Goal: Task Accomplishment & Management: Complete application form

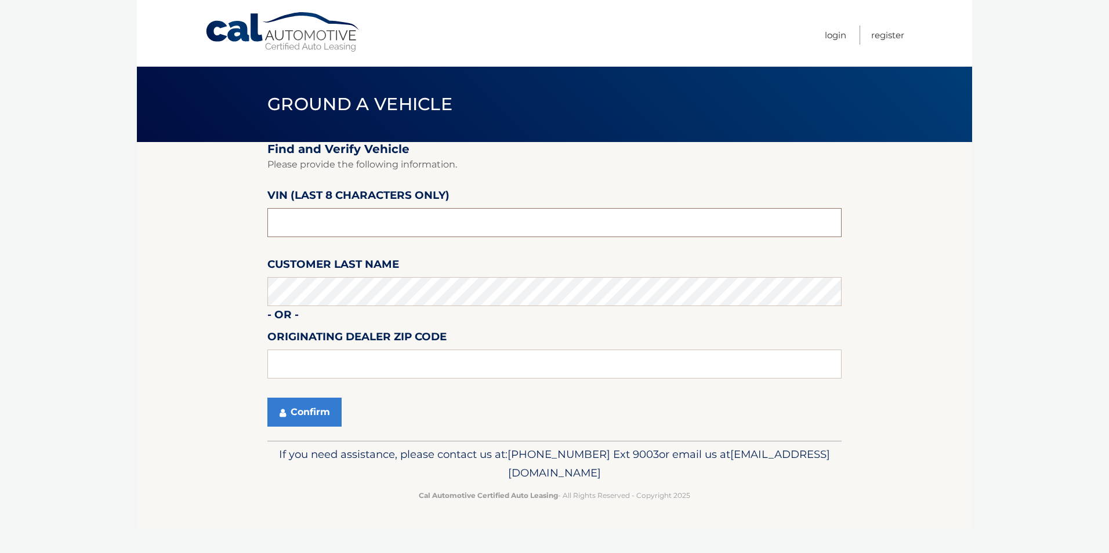
click at [325, 218] on input "text" at bounding box center [554, 222] width 574 height 29
type input "n8620019"
click at [312, 363] on input "text" at bounding box center [554, 364] width 574 height 29
type input "07702"
click at [316, 416] on button "Confirm" at bounding box center [304, 412] width 74 height 29
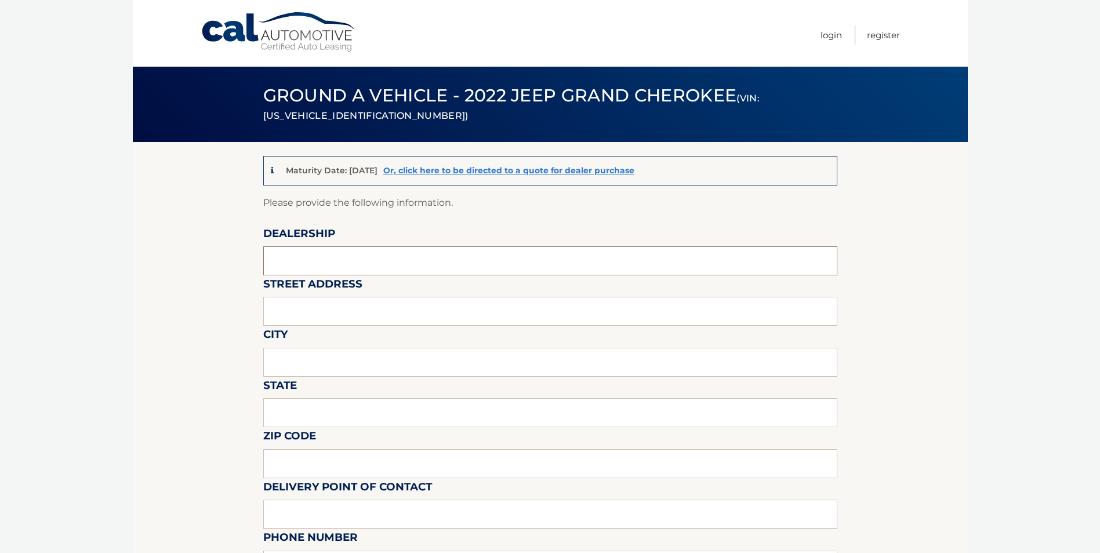
click at [299, 267] on input "text" at bounding box center [550, 261] width 574 height 29
type input "circle CDJR"
type input "[STREET_ADDRESS]"
type input "[GEOGRAPHIC_DATA]"
type input "nj"
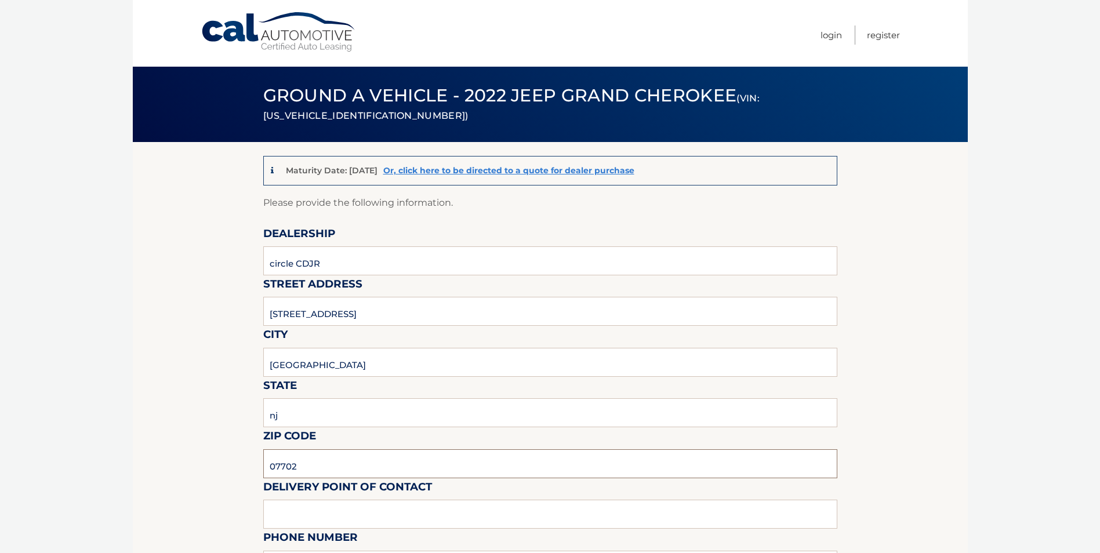
type input "07702"
type input "Renny"
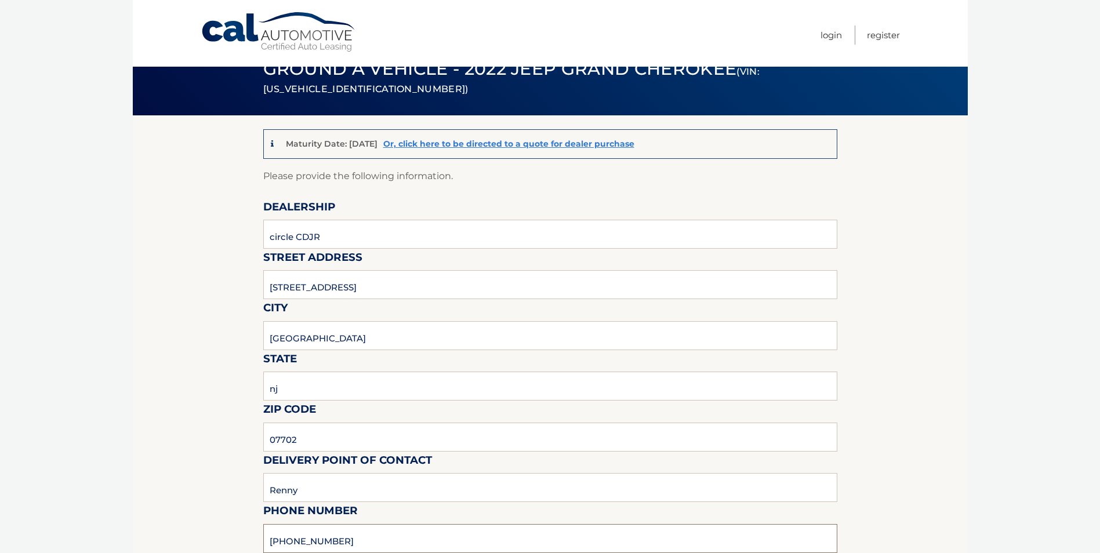
type input "732-440-1100"
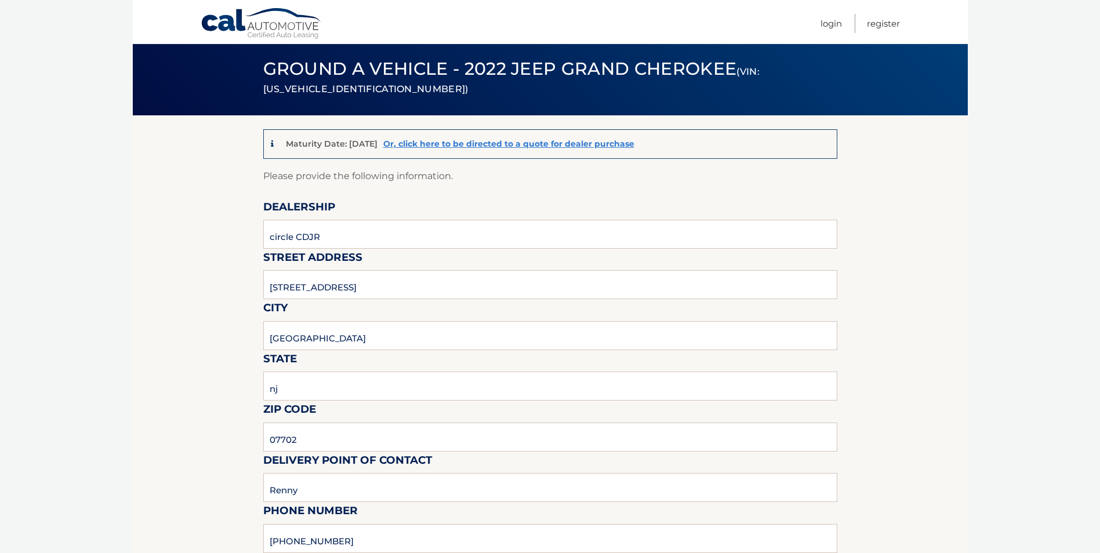
scroll to position [339, 0]
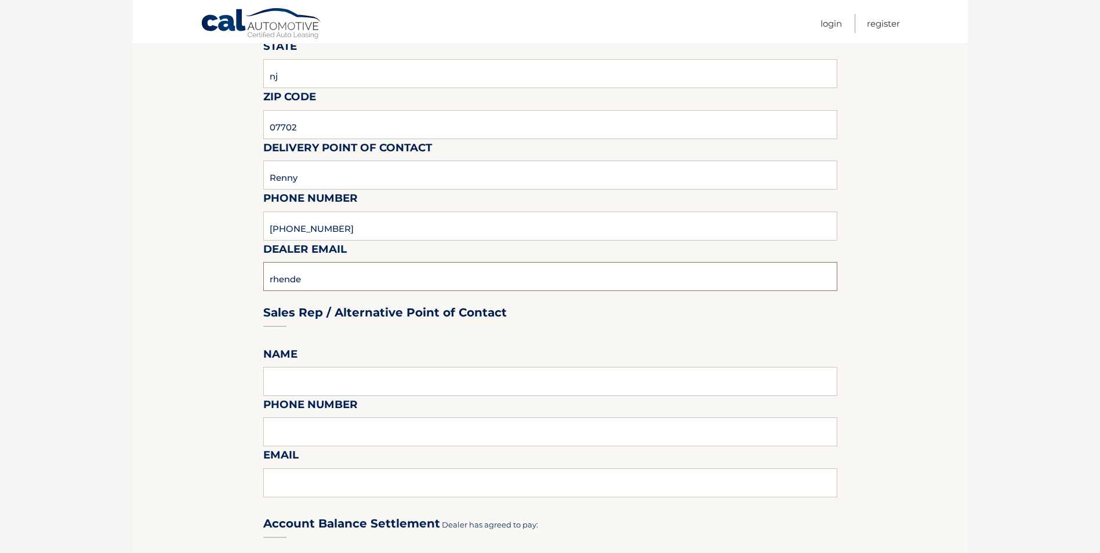
type input "rhenderson@circlejeep.com"
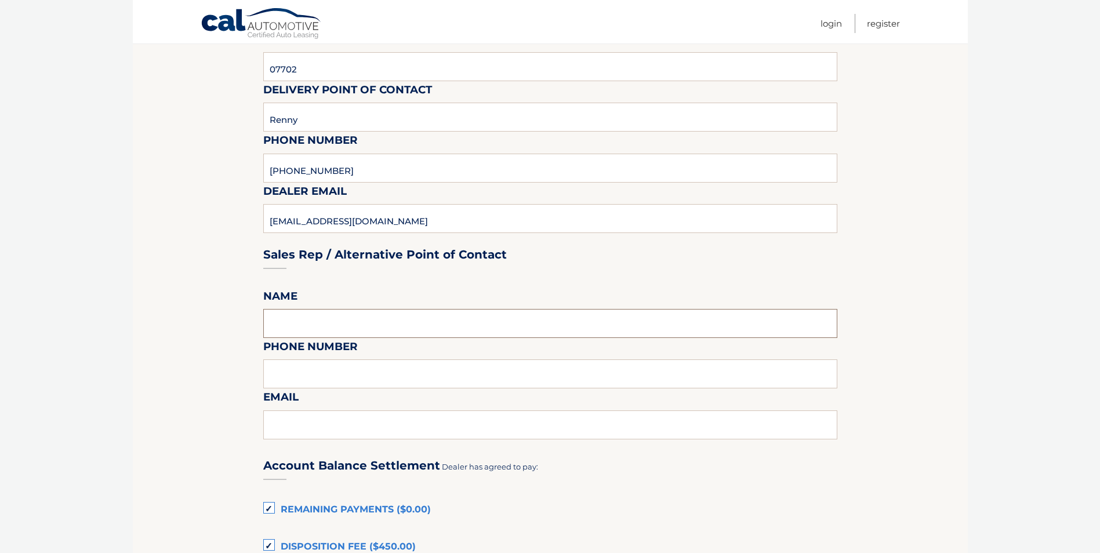
click at [304, 322] on input "text" at bounding box center [550, 323] width 574 height 29
type input "Renny Henderson"
type input "732-440-1100"
type input "rhenderson@circlejeep.com"
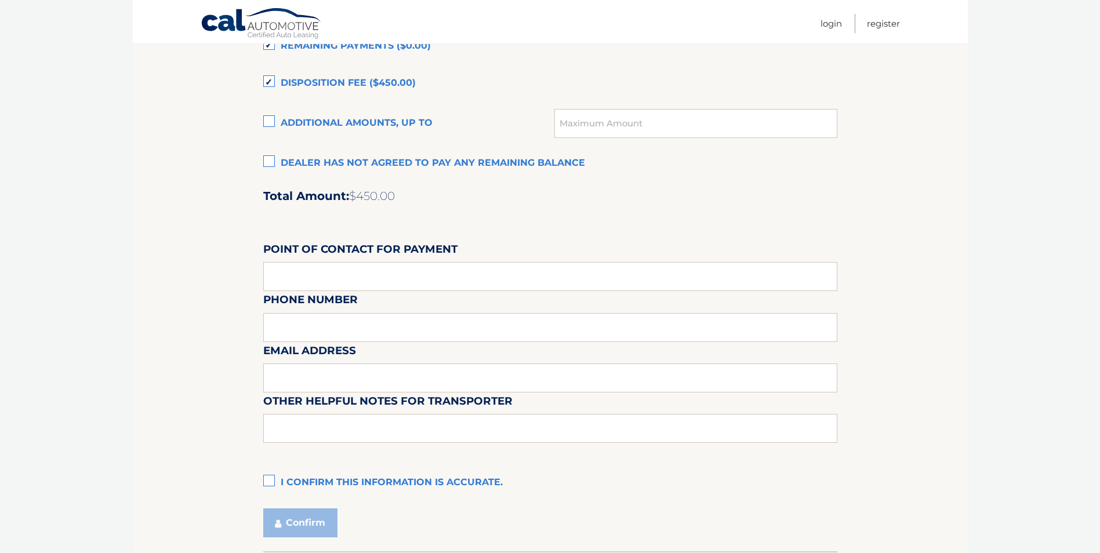
scroll to position [919, 0]
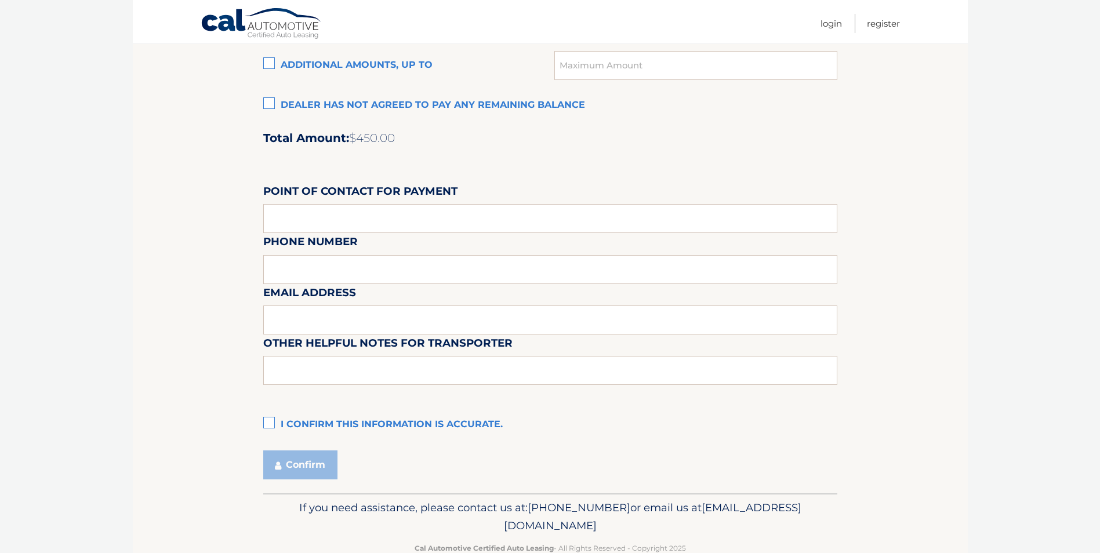
click at [272, 101] on label "Dealer has not agreed to pay any remaining balance" at bounding box center [550, 105] width 574 height 23
click at [0, 0] on input "Dealer has not agreed to pay any remaining balance" at bounding box center [0, 0] width 0 height 0
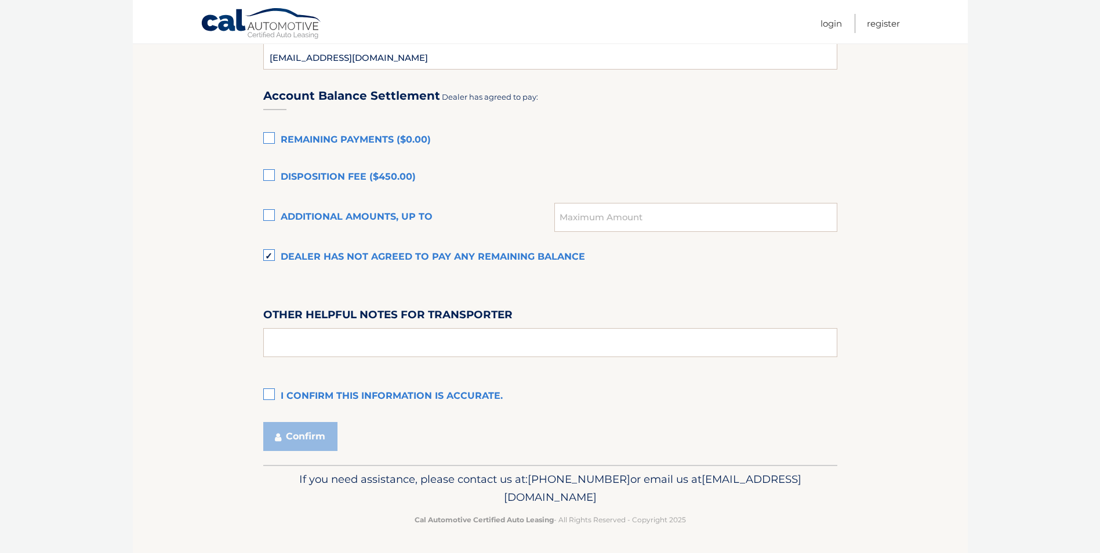
drag, startPoint x: 267, startPoint y: 396, endPoint x: 309, endPoint y: 401, distance: 41.5
click at [267, 396] on label "I confirm this information is accurate." at bounding box center [550, 396] width 574 height 23
click at [0, 0] on input "I confirm this information is accurate." at bounding box center [0, 0] width 0 height 0
click at [299, 434] on button "Confirm" at bounding box center [300, 436] width 74 height 29
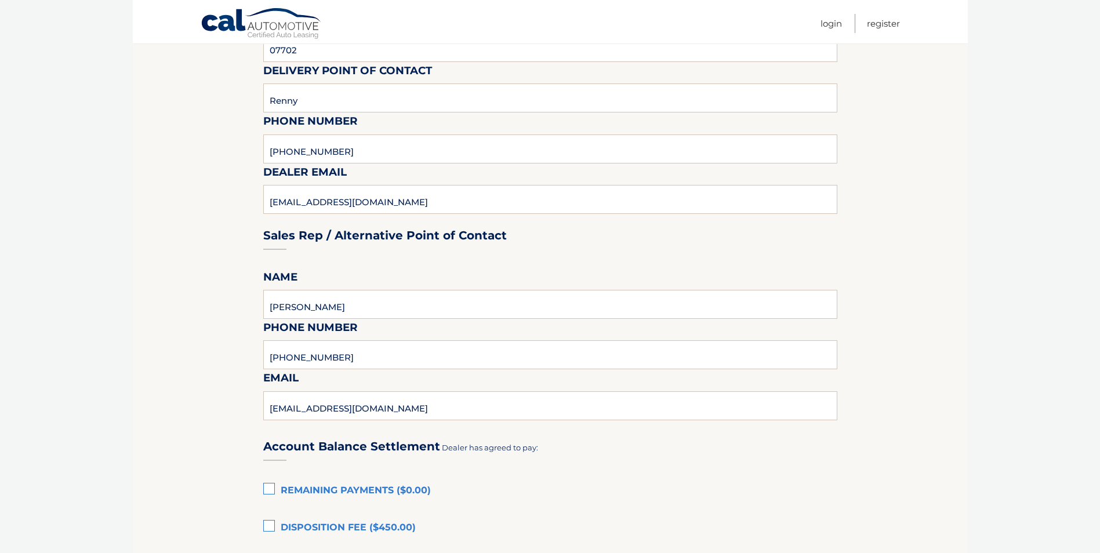
scroll to position [419, 0]
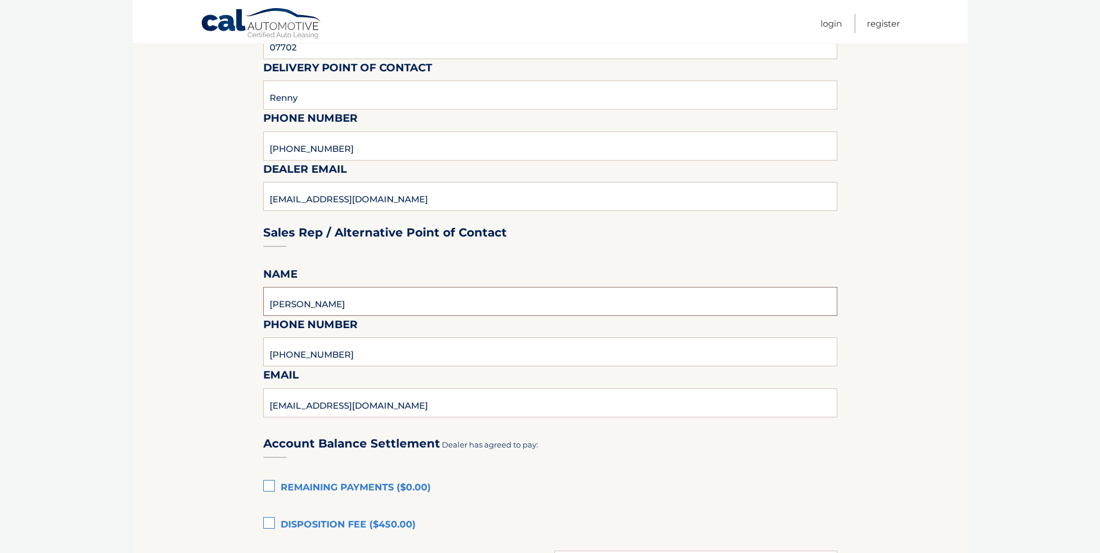
drag, startPoint x: 359, startPoint y: 305, endPoint x: 260, endPoint y: 304, distance: 98.6
click at [260, 304] on section "Maturity Date: 11/29/2025 Or, click here to be directed to a quote for dealer p…" at bounding box center [550, 268] width 835 height 1091
drag, startPoint x: 408, startPoint y: 409, endPoint x: 256, endPoint y: 419, distance: 151.7
click at [256, 419] on section "Maturity Date: 11/29/2025 Or, click here to be directed to a quote for dealer p…" at bounding box center [550, 268] width 835 height 1091
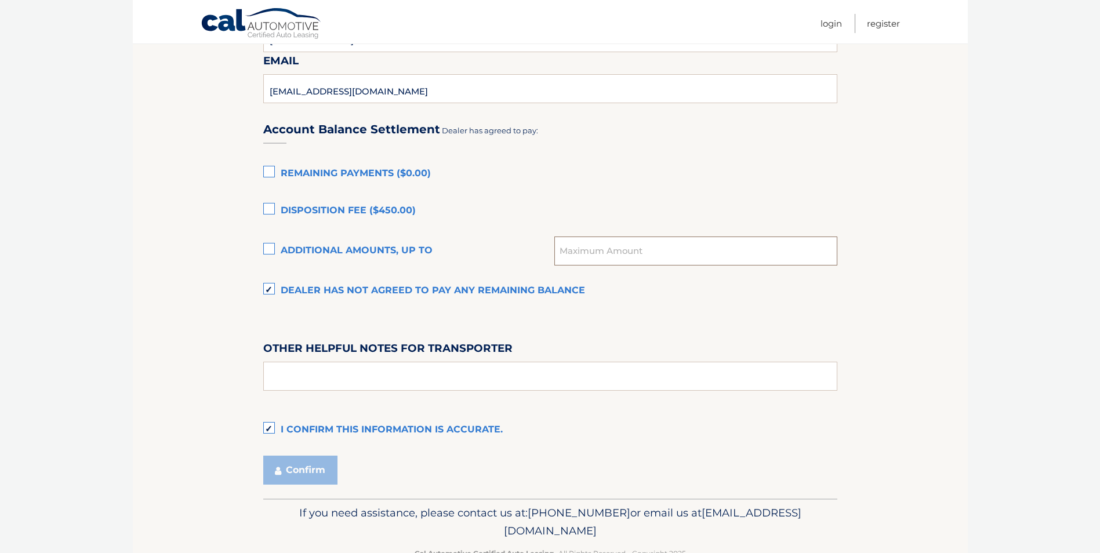
scroll to position [736, 0]
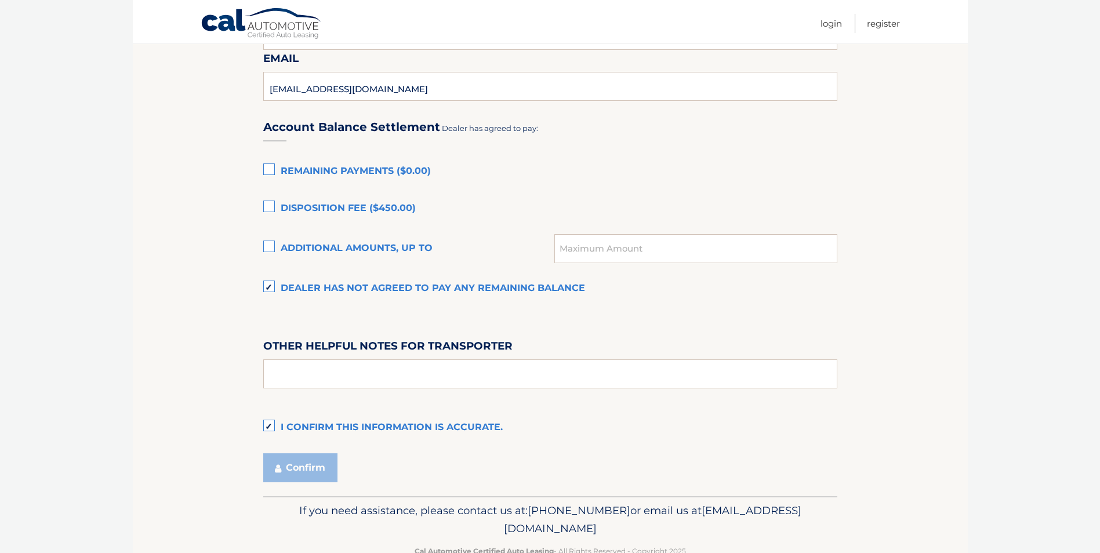
click at [273, 424] on label "I confirm this information is accurate." at bounding box center [550, 427] width 574 height 23
click at [0, 0] on input "I confirm this information is accurate." at bounding box center [0, 0] width 0 height 0
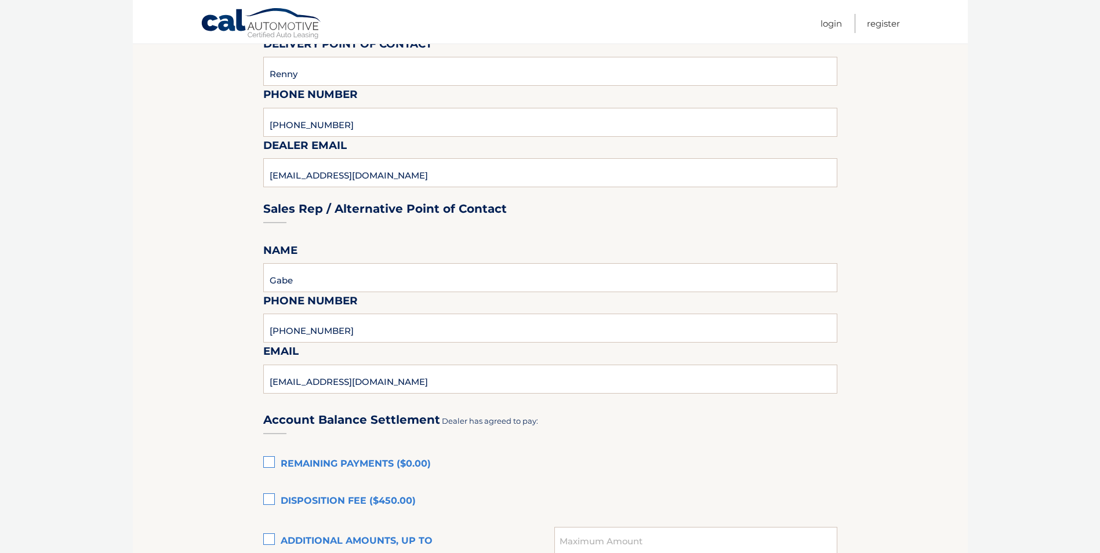
scroll to position [464, 0]
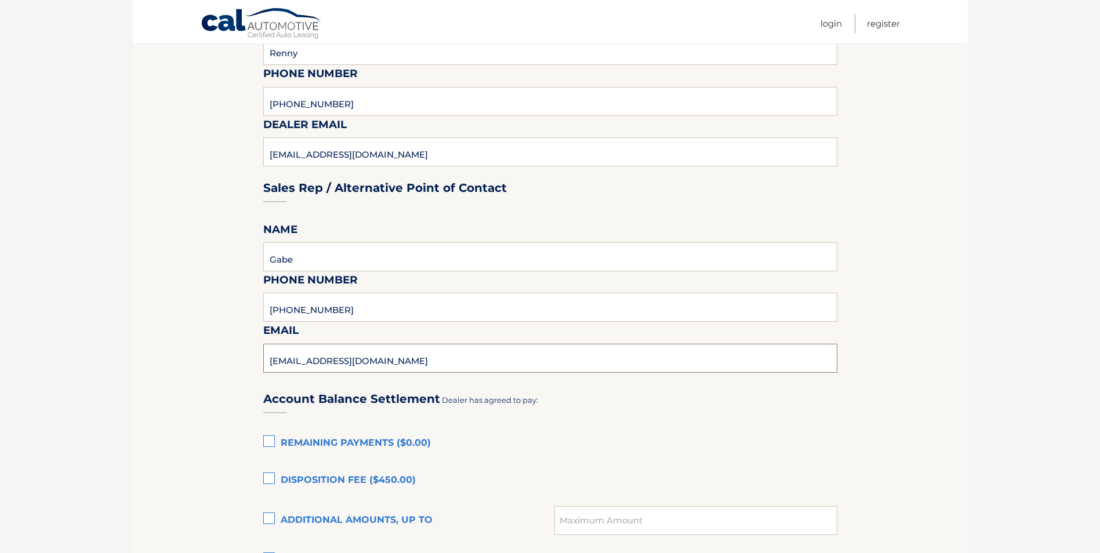
drag, startPoint x: 404, startPoint y: 362, endPoint x: 260, endPoint y: 372, distance: 143.7
click at [260, 372] on section "Maturity Date: 11/29/2025 Or, click here to be directed to a quote for dealer p…" at bounding box center [550, 223] width 835 height 1091
drag, startPoint x: 298, startPoint y: 265, endPoint x: 255, endPoint y: 257, distance: 44.3
click at [255, 257] on section "Maturity Date: 11/29/2025 Or, click here to be directed to a quote for dealer p…" at bounding box center [550, 223] width 835 height 1091
type input "Mike Fantozzi"
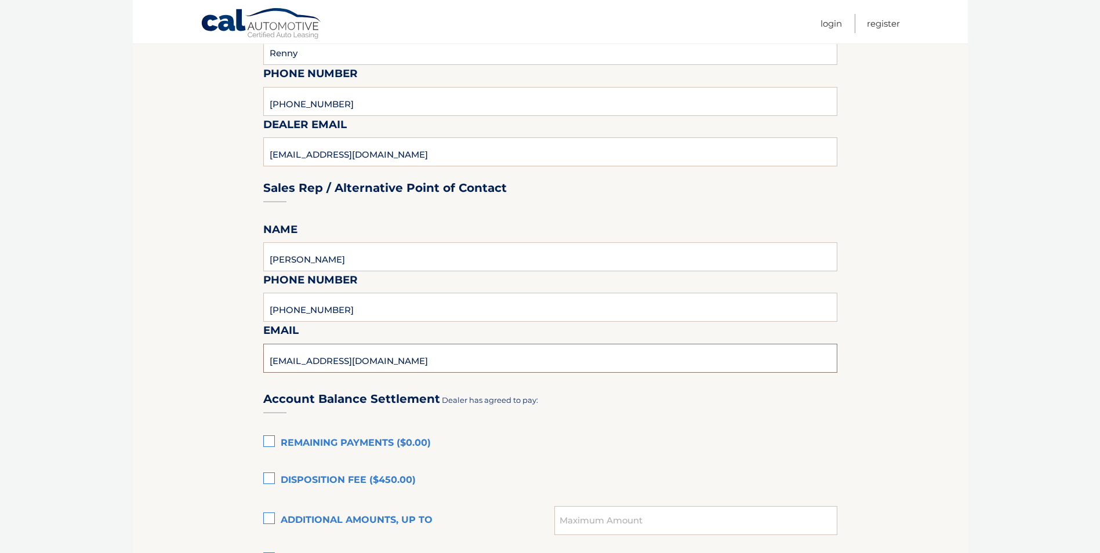
type input "Mfantozzi@circlejeep.com"
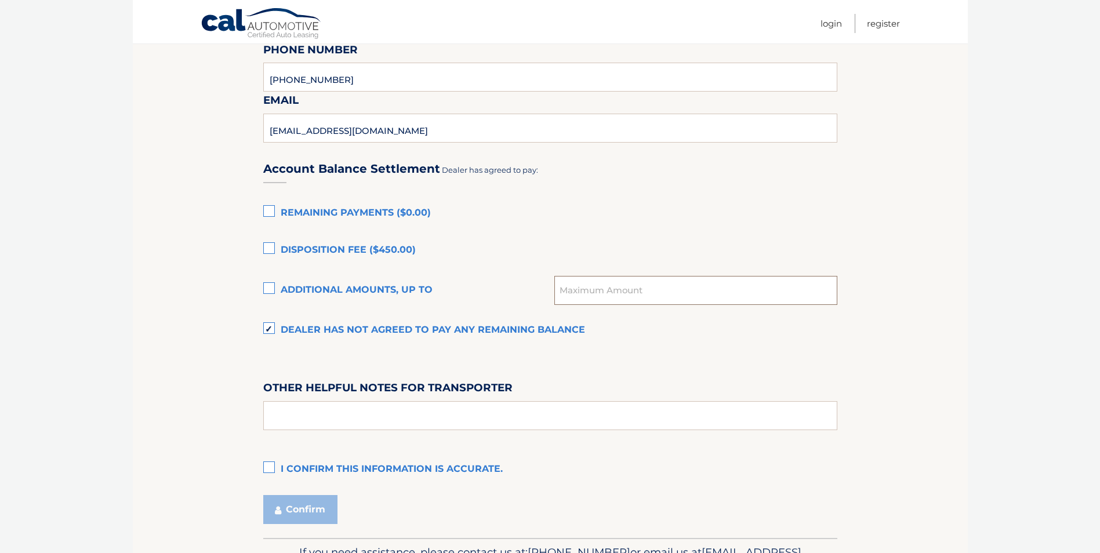
scroll to position [696, 0]
click at [270, 462] on label "I confirm this information is accurate." at bounding box center [550, 468] width 574 height 23
click at [0, 0] on input "I confirm this information is accurate." at bounding box center [0, 0] width 0 height 0
click at [303, 505] on button "Confirm" at bounding box center [300, 508] width 74 height 29
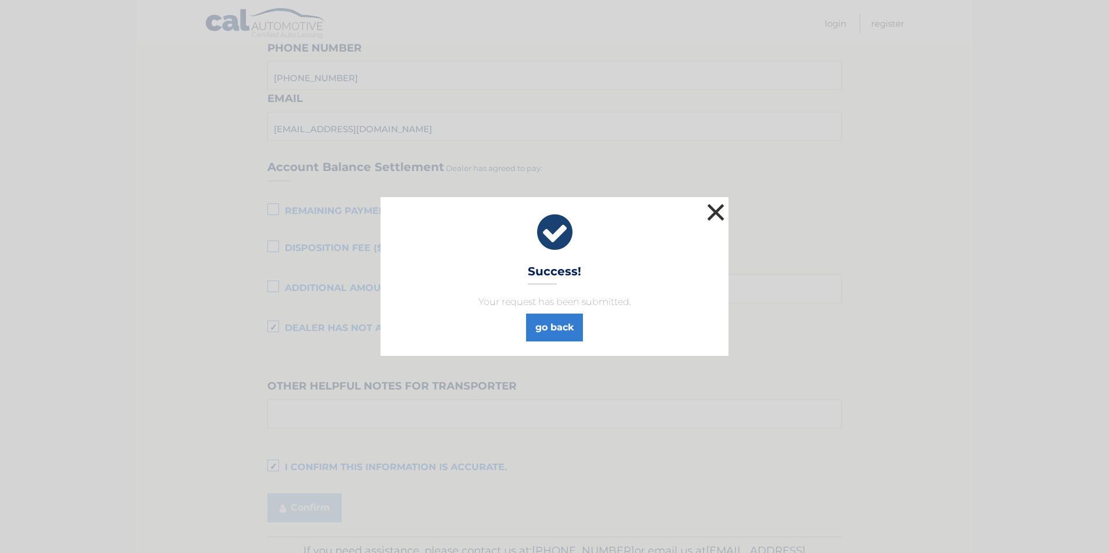
click at [713, 208] on button "×" at bounding box center [715, 212] width 23 height 23
